Goal: Information Seeking & Learning: Understand process/instructions

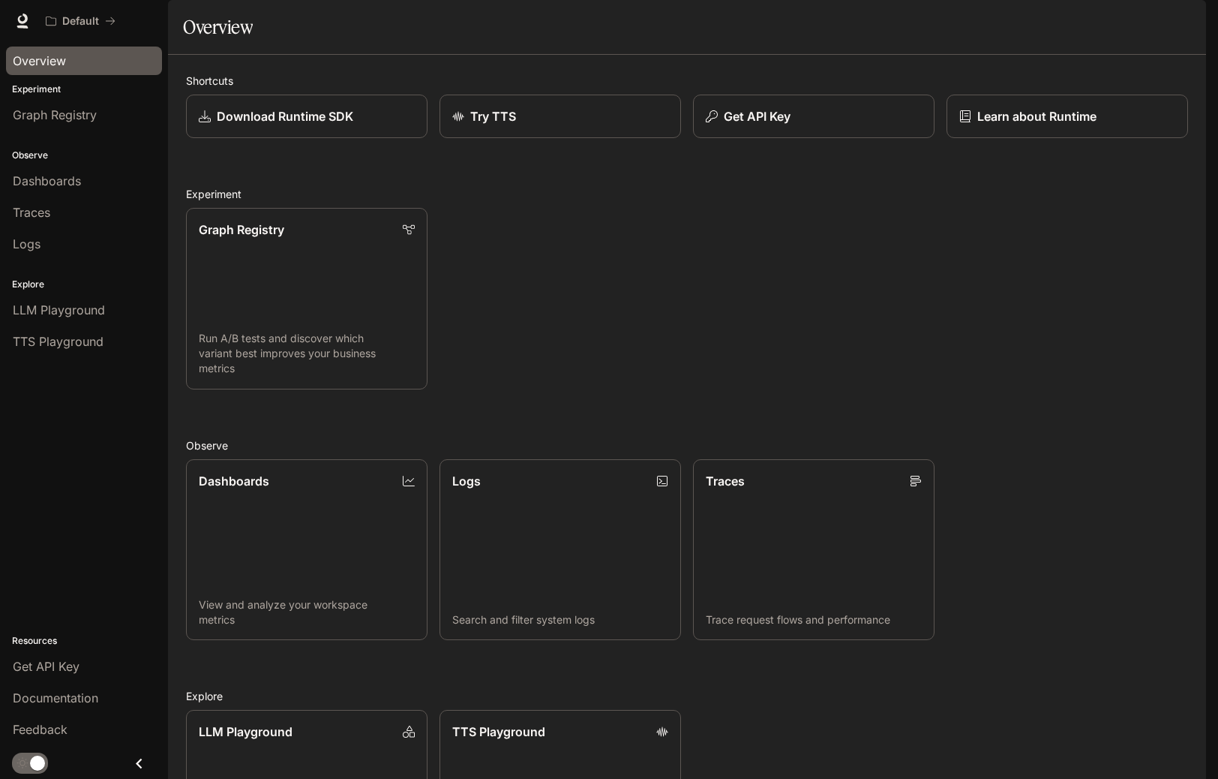
click at [79, 65] on div "Overview" at bounding box center [84, 61] width 143 height 18
click at [818, 139] on button "Get API Key" at bounding box center [814, 117] width 244 height 44
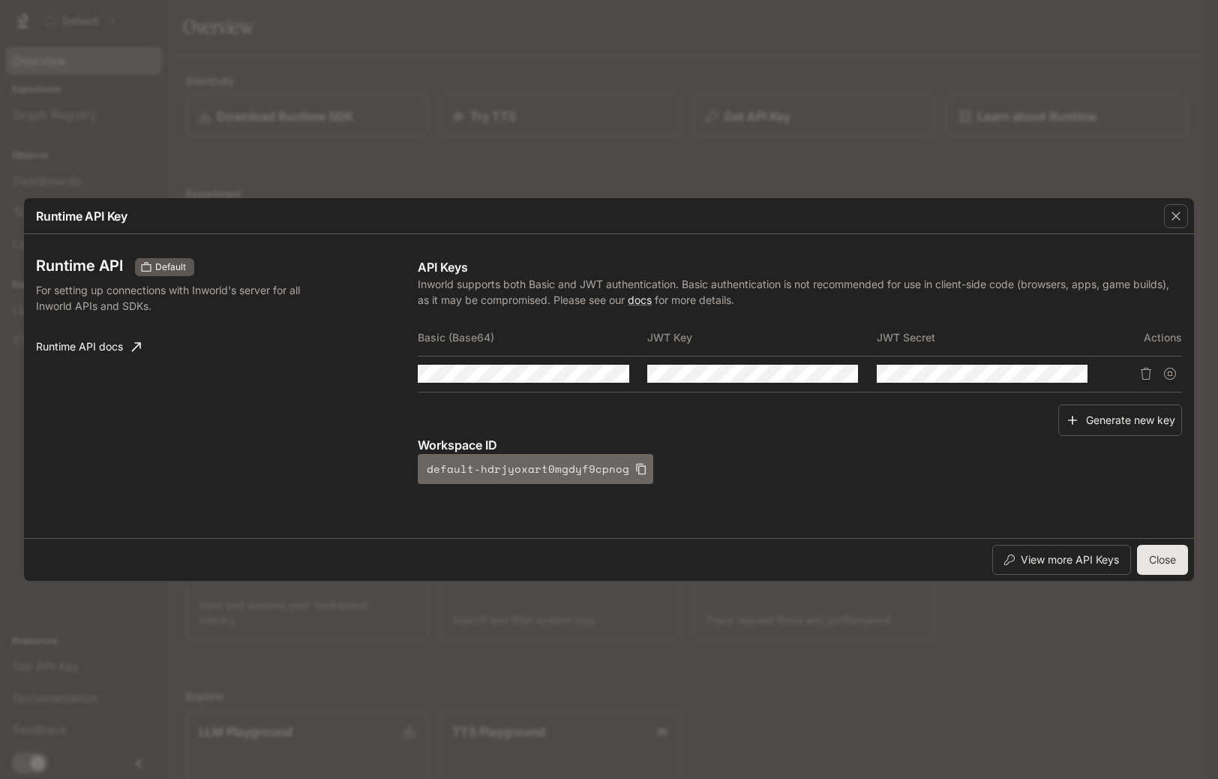
click at [635, 473] on icon "button" at bounding box center [641, 469] width 12 height 12
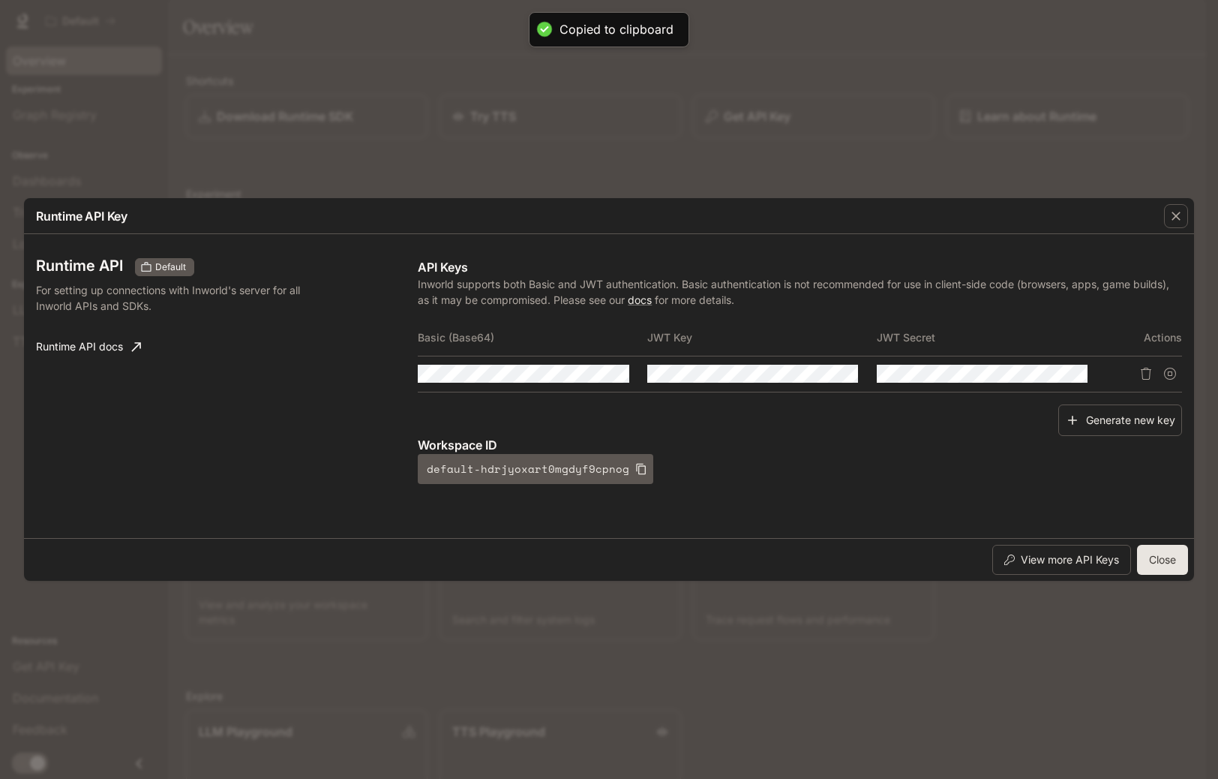
click at [480, 82] on div "Runtime API Key Runtime API Default For setting up connections with Inworld's s…" at bounding box center [609, 389] width 1218 height 779
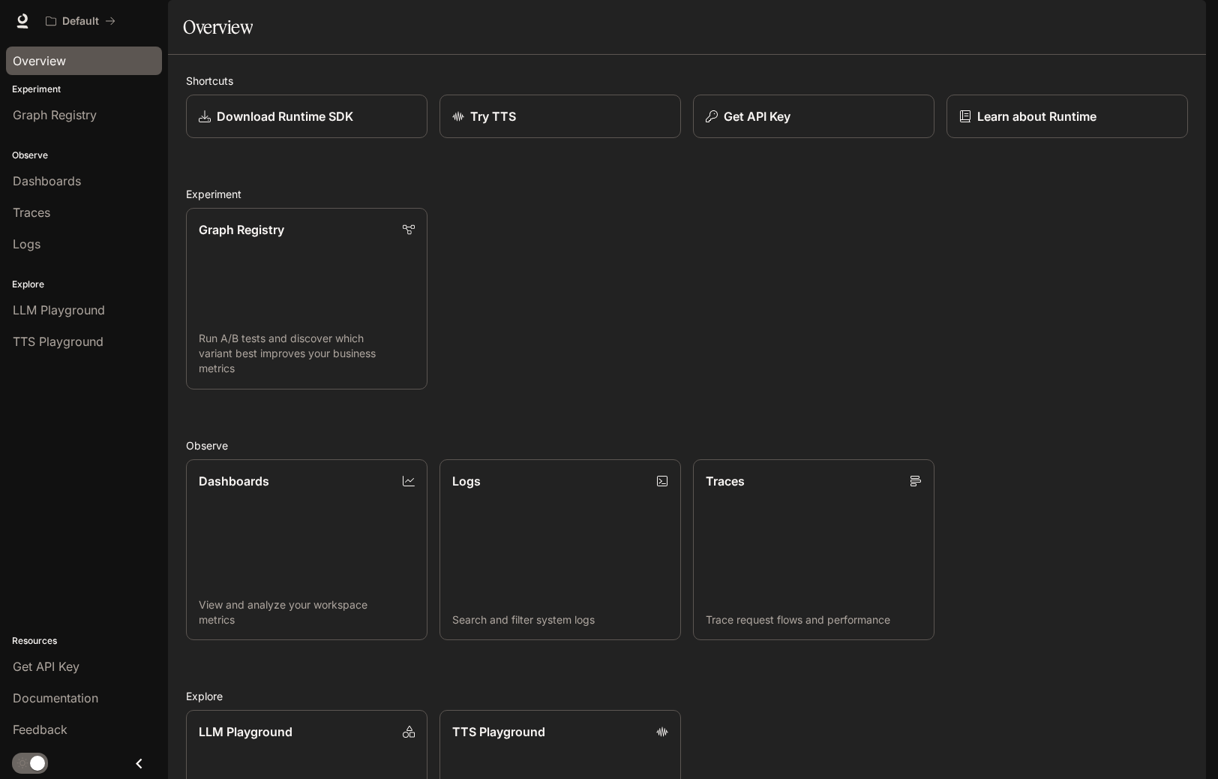
click at [1103, 32] on link "Documentation Documentation" at bounding box center [1119, 21] width 92 height 30
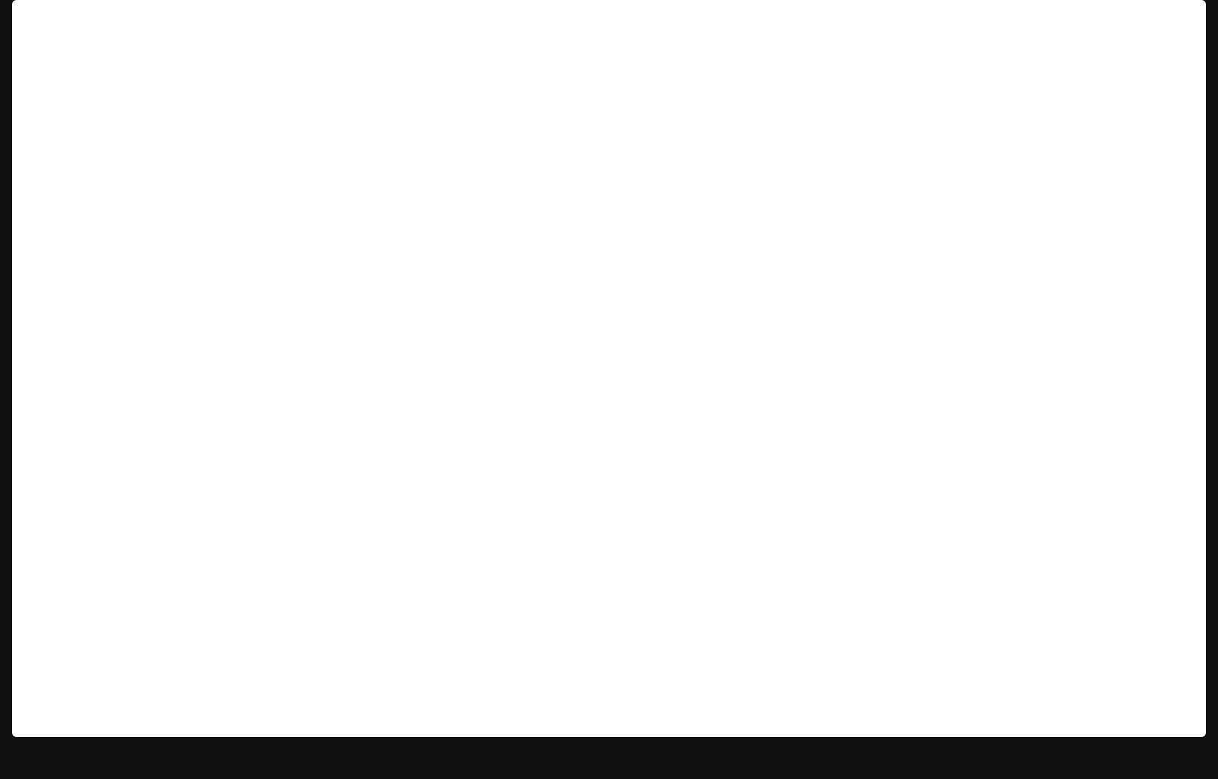
click at [1185, 17] on icon "button" at bounding box center [1186, 21] width 8 height 8
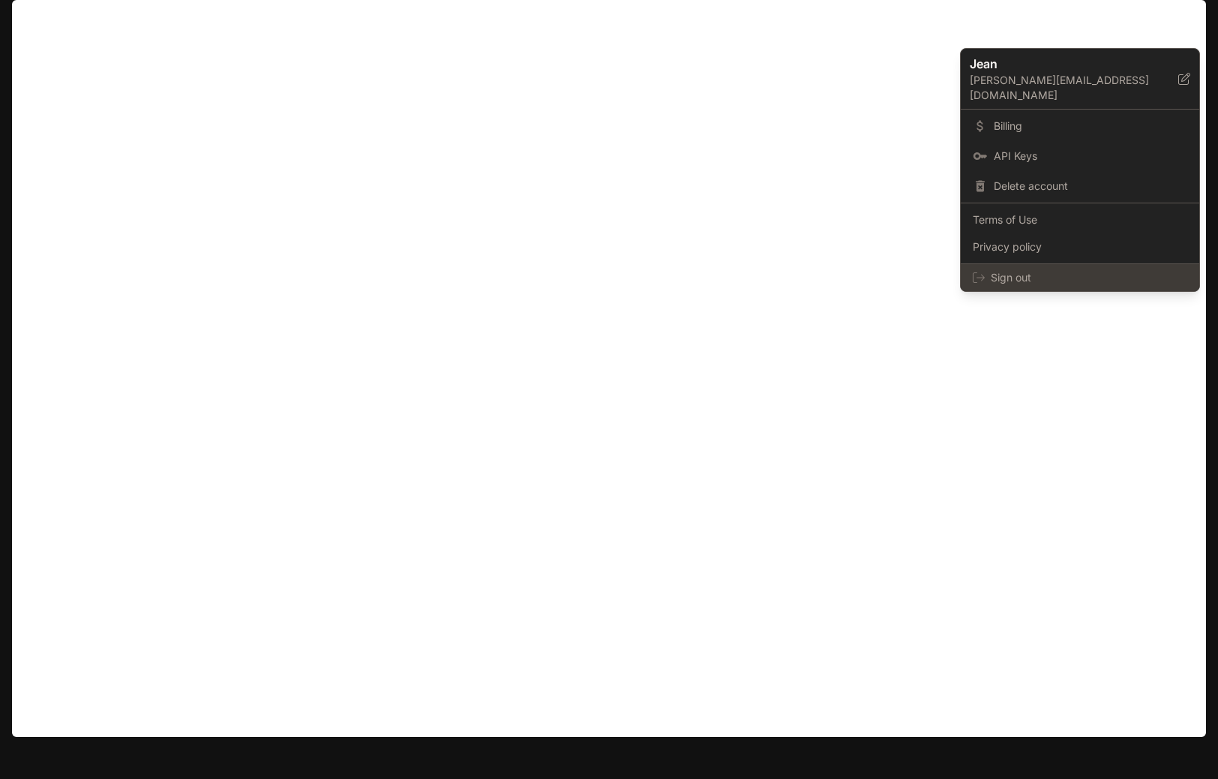
click at [1055, 270] on span "Sign out" at bounding box center [1089, 277] width 197 height 15
